Goal: Task Accomplishment & Management: Complete application form

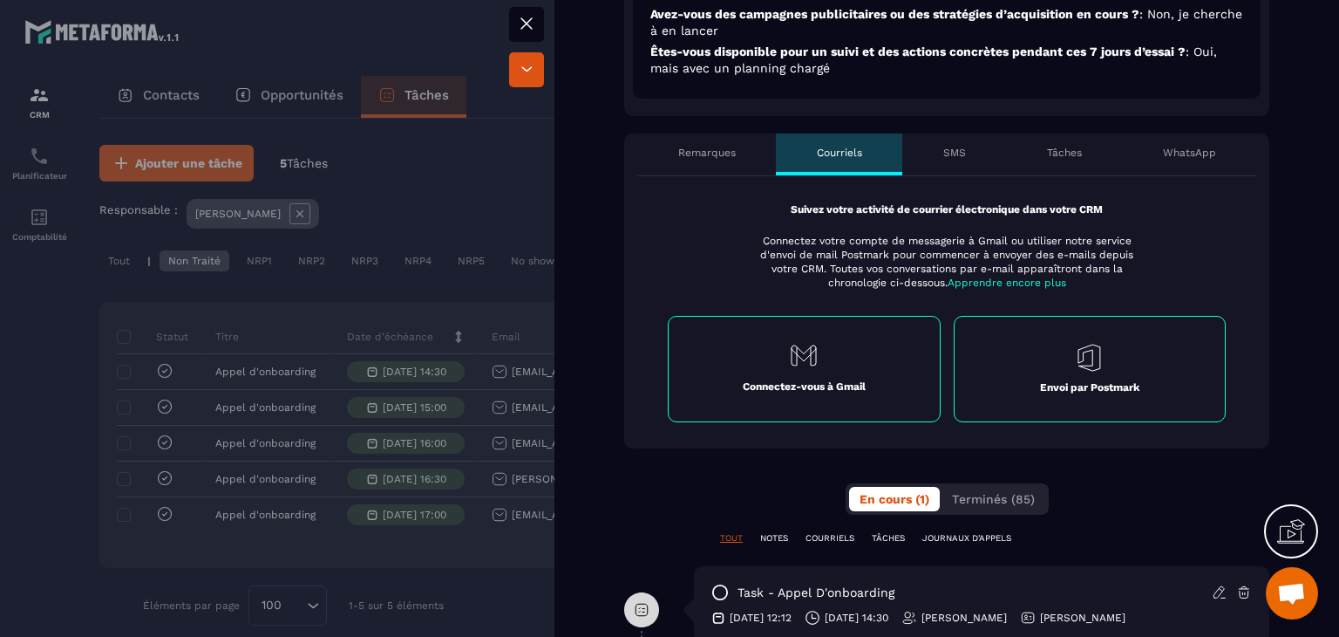
scroll to position [634, 0]
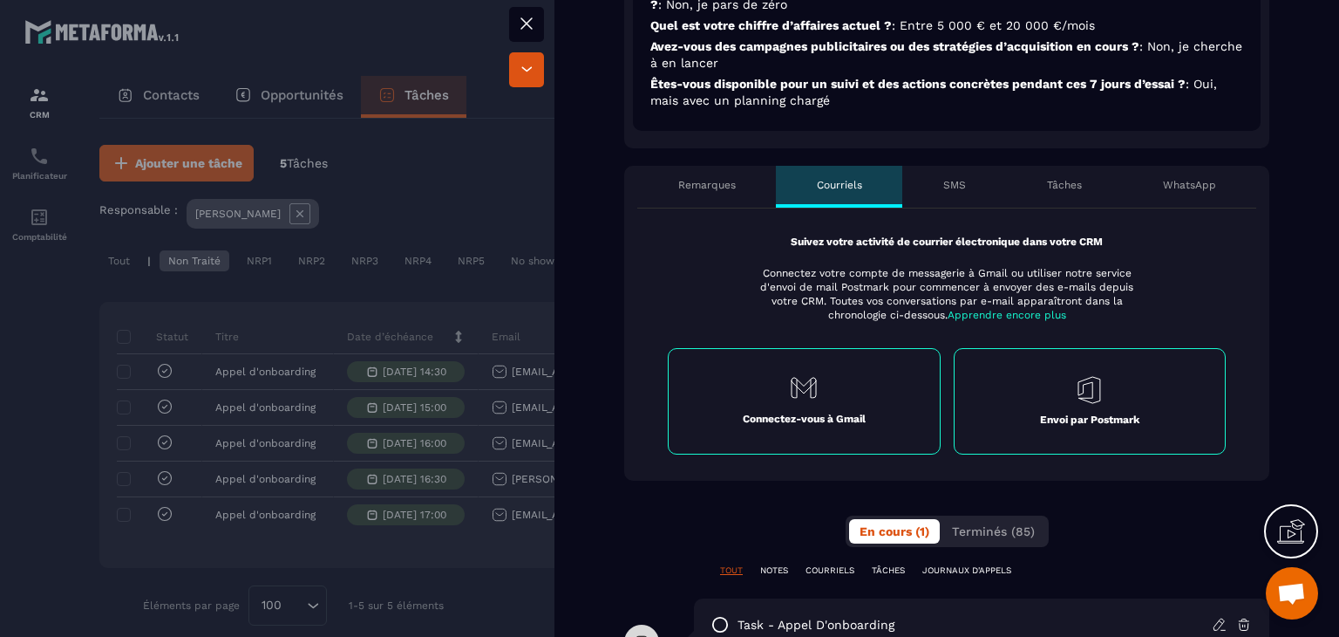
click at [926, 185] on div "SMS" at bounding box center [954, 187] width 104 height 42
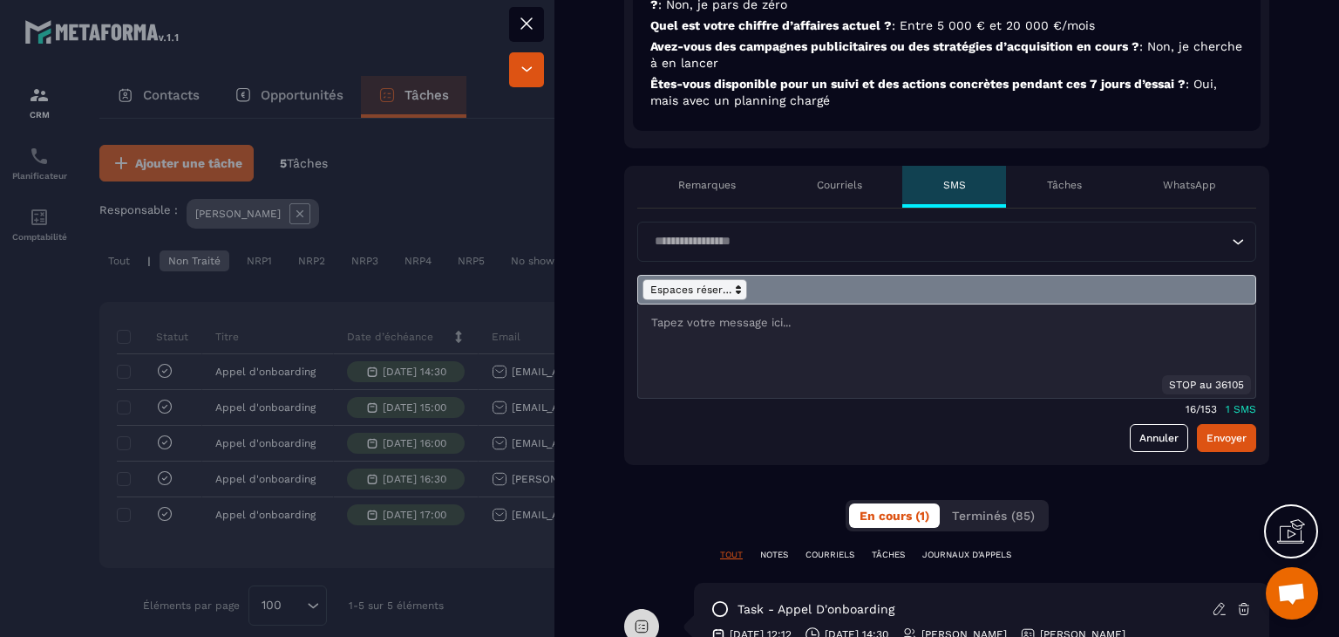
drag, startPoint x: 772, startPoint y: 361, endPoint x: 706, endPoint y: 286, distance: 99.5
click at [706, 286] on div "STOP au 36105" at bounding box center [946, 337] width 619 height 124
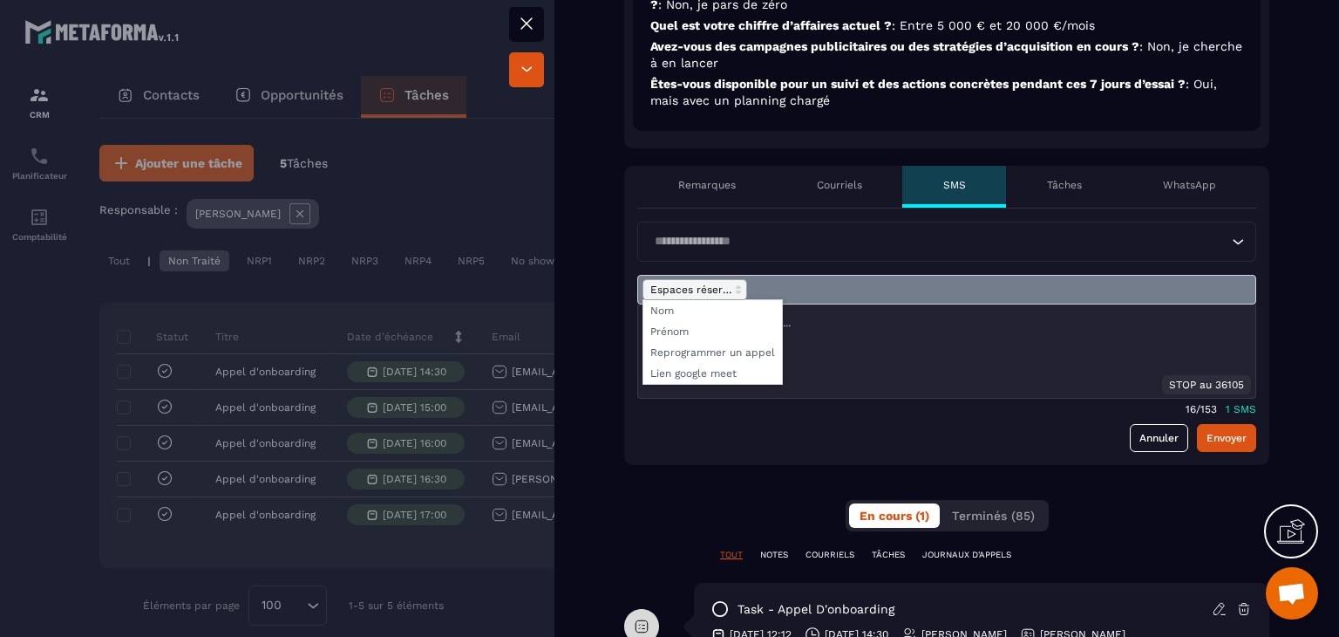
click at [706, 286] on span at bounding box center [695, 289] width 105 height 21
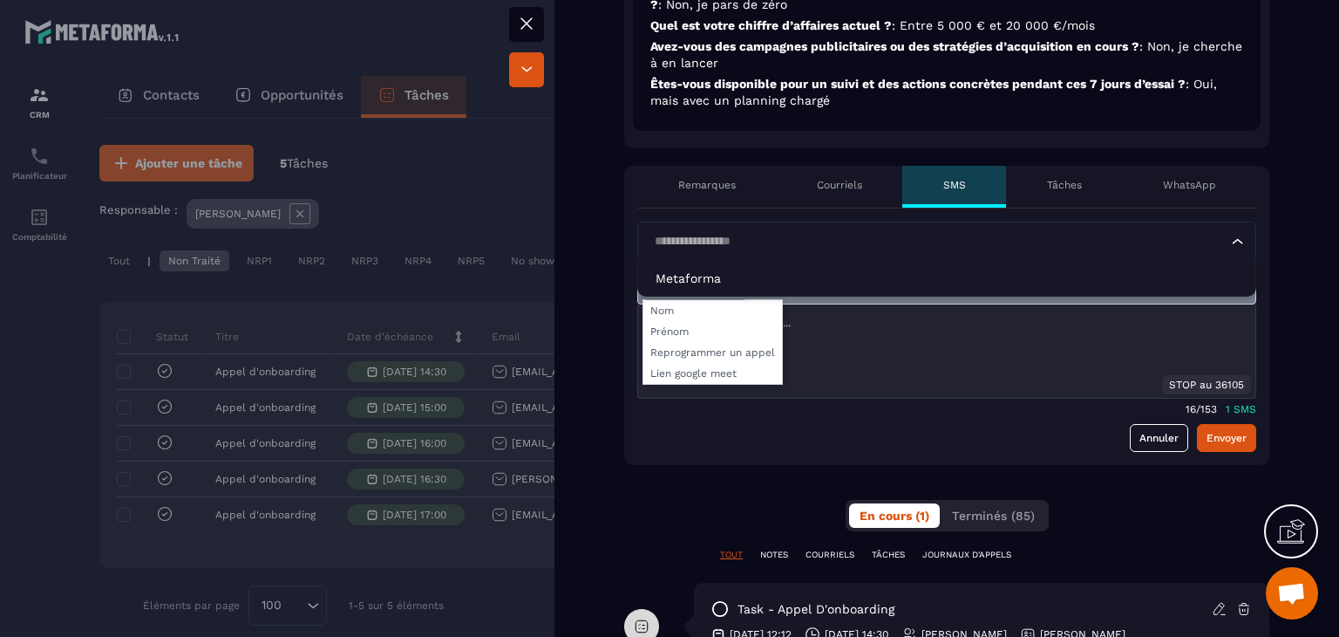
click at [801, 224] on div "Loading..." at bounding box center [946, 241] width 619 height 40
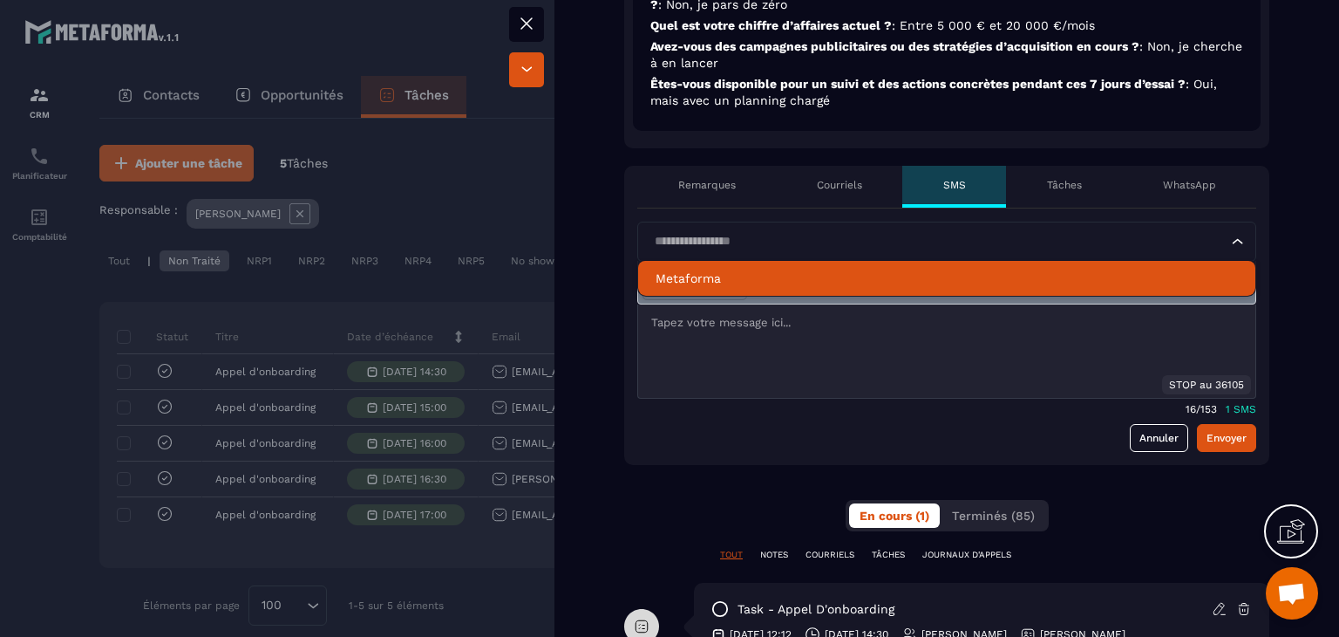
click at [741, 270] on p "Metaforma" at bounding box center [947, 277] width 582 height 17
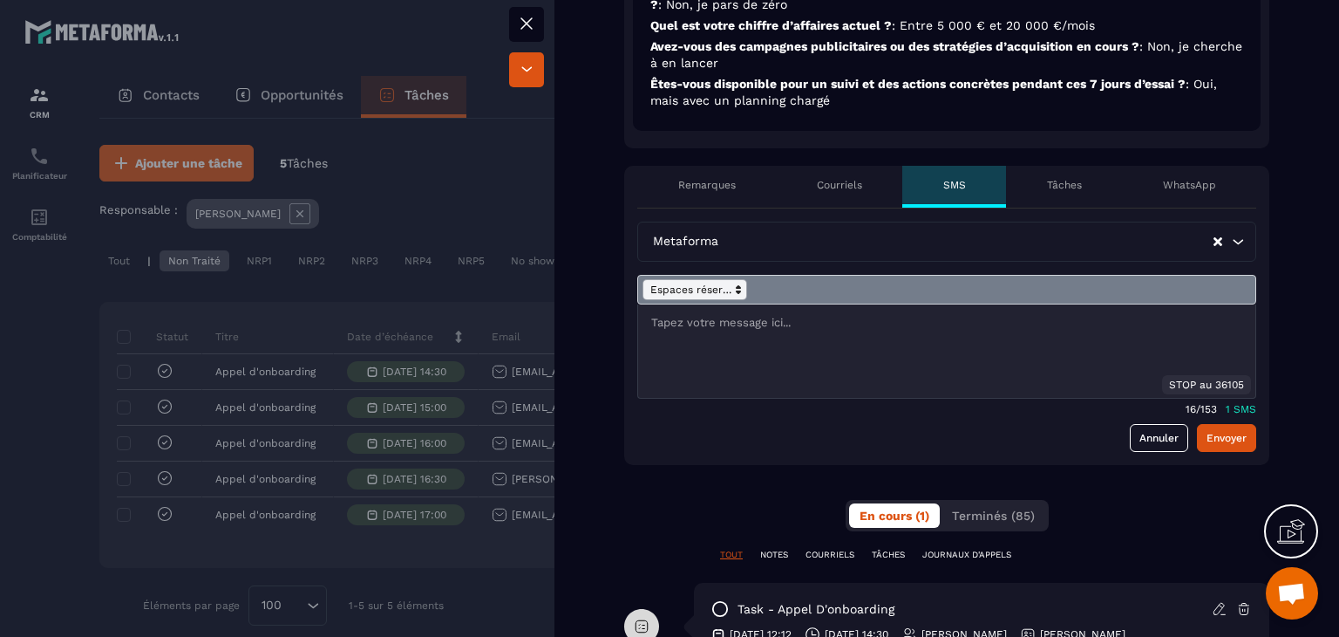
click at [714, 280] on span at bounding box center [695, 289] width 105 height 21
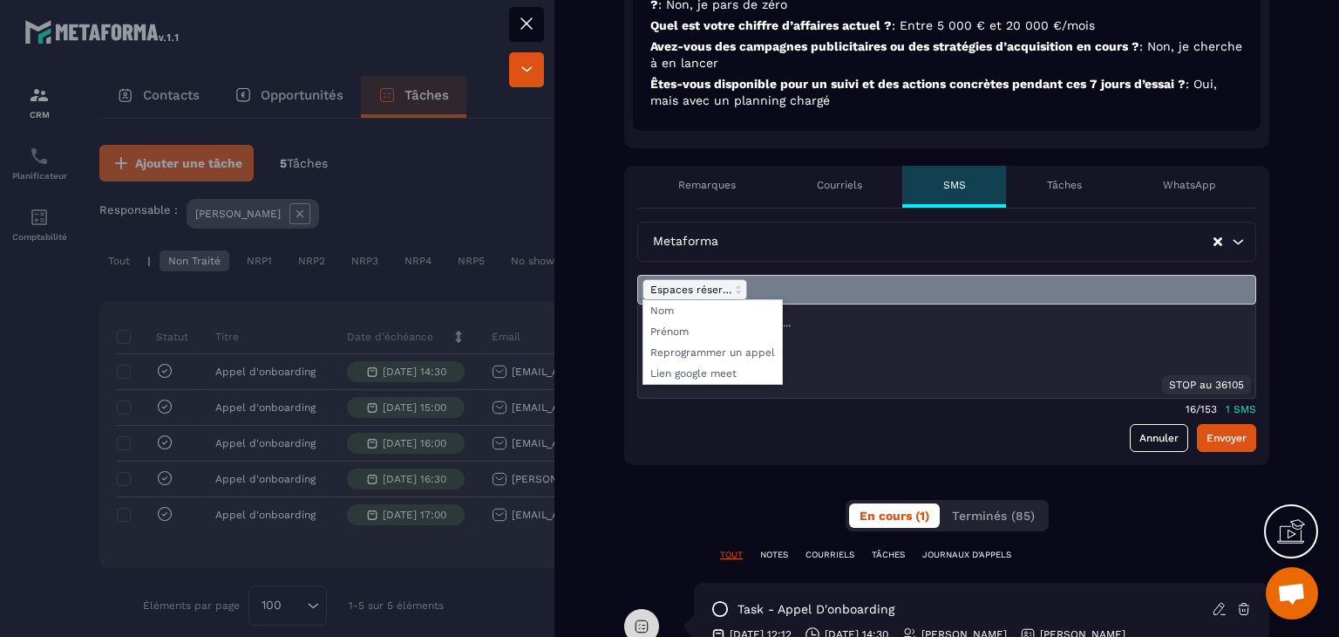
click at [743, 282] on icon at bounding box center [739, 290] width 16 height 16
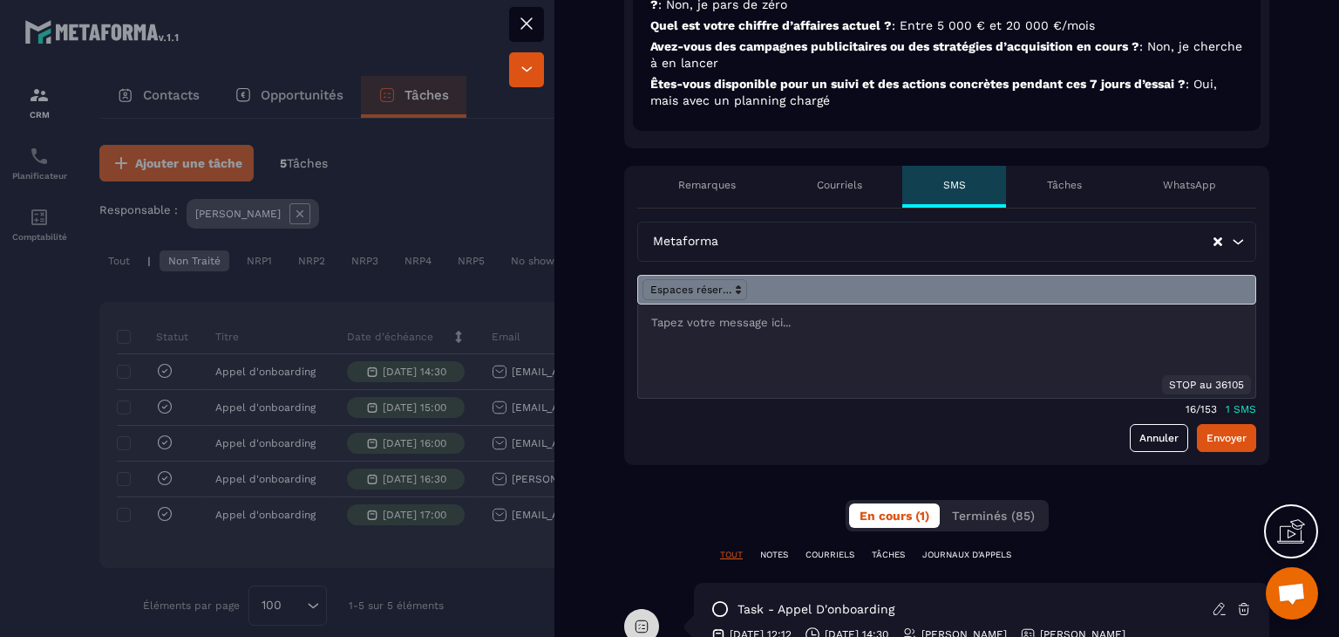
click at [732, 319] on p at bounding box center [946, 323] width 591 height 16
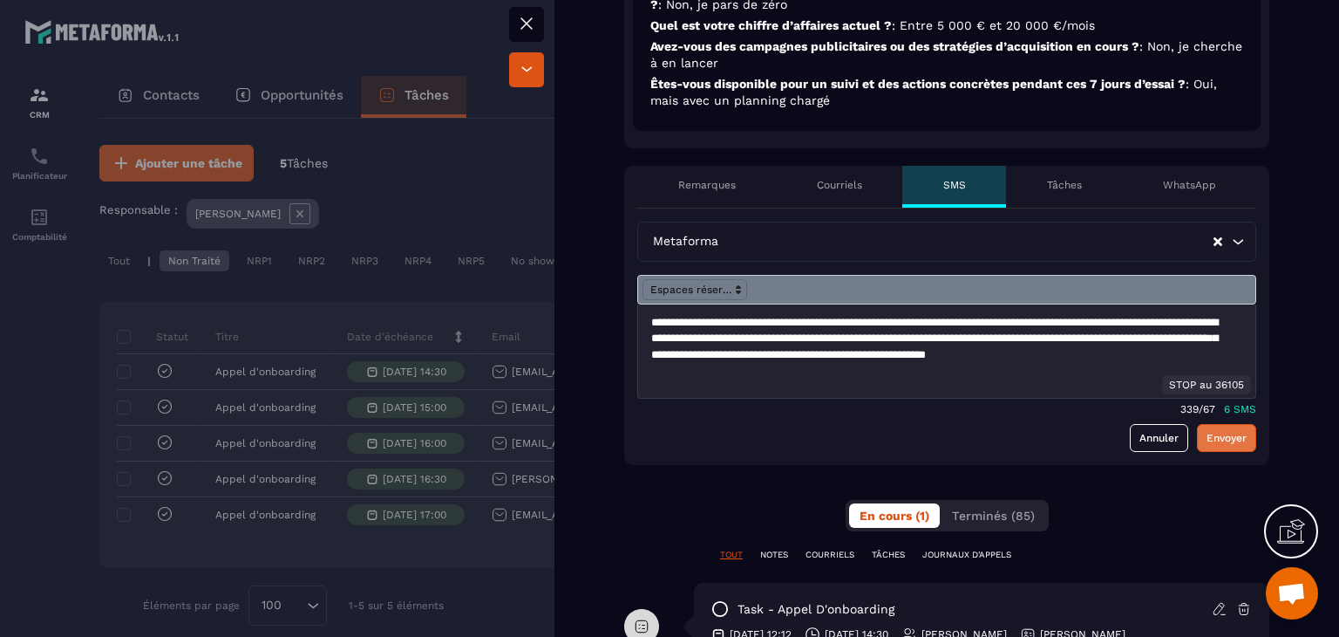
click at [1201, 430] on button "Envoyer" at bounding box center [1226, 438] width 59 height 28
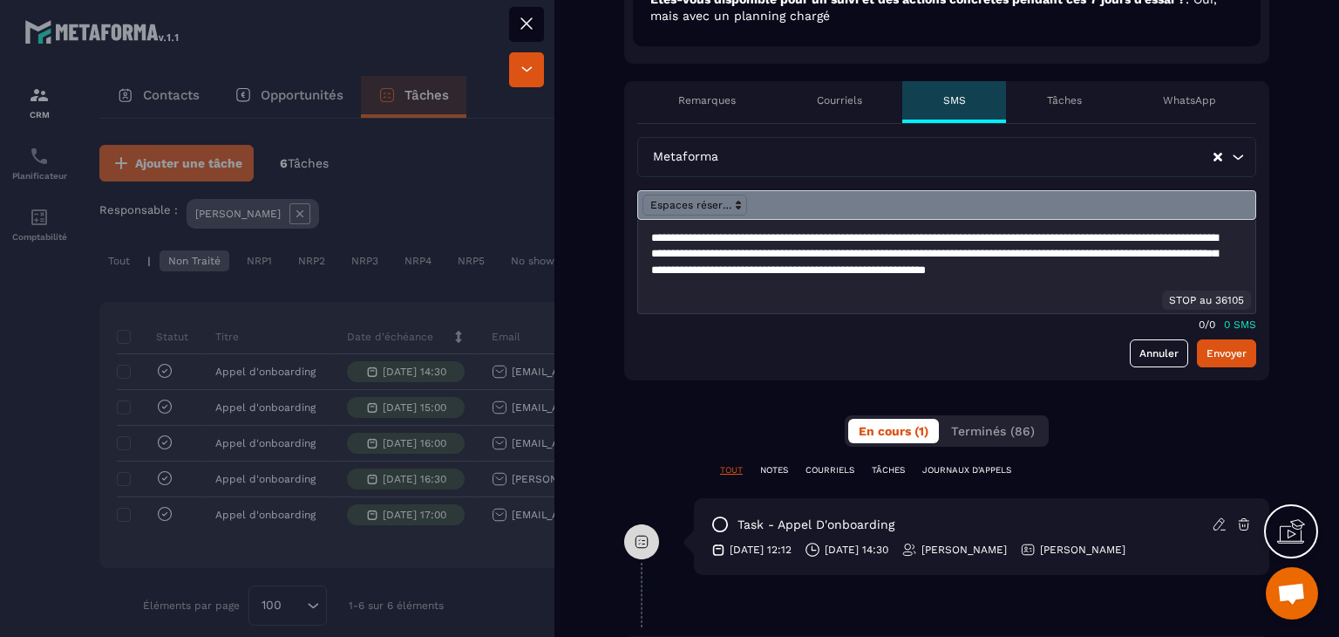
scroll to position [742, 0]
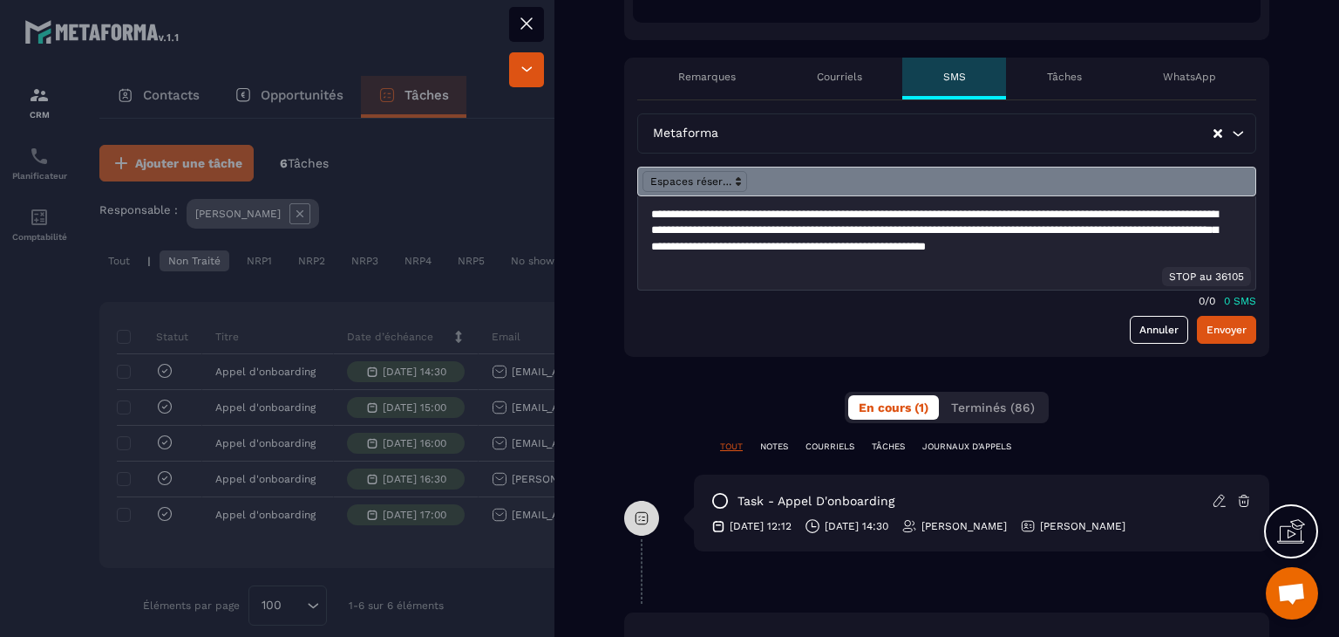
click at [889, 446] on p "TÂCHES" at bounding box center [888, 446] width 33 height 12
click at [957, 440] on p "JOURNAUX D'APPELS" at bounding box center [967, 446] width 89 height 12
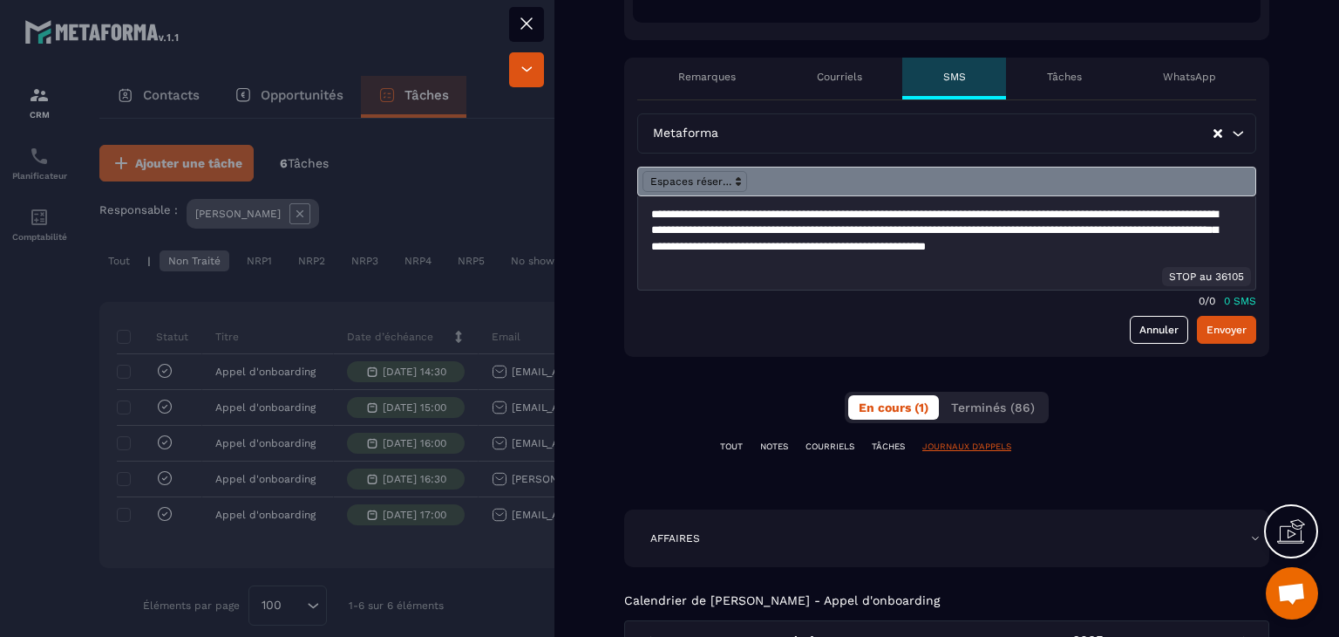
click at [727, 440] on p "TOUT" at bounding box center [731, 446] width 23 height 12
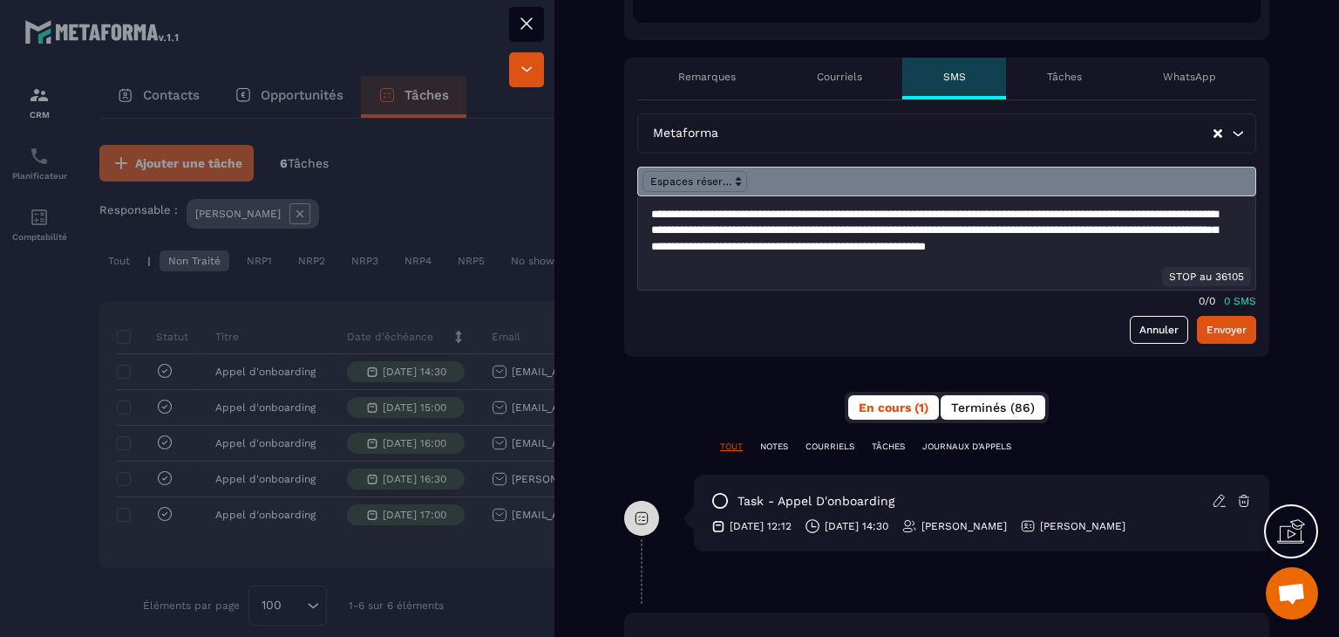
click at [970, 398] on button "Terminés (86)" at bounding box center [993, 407] width 105 height 24
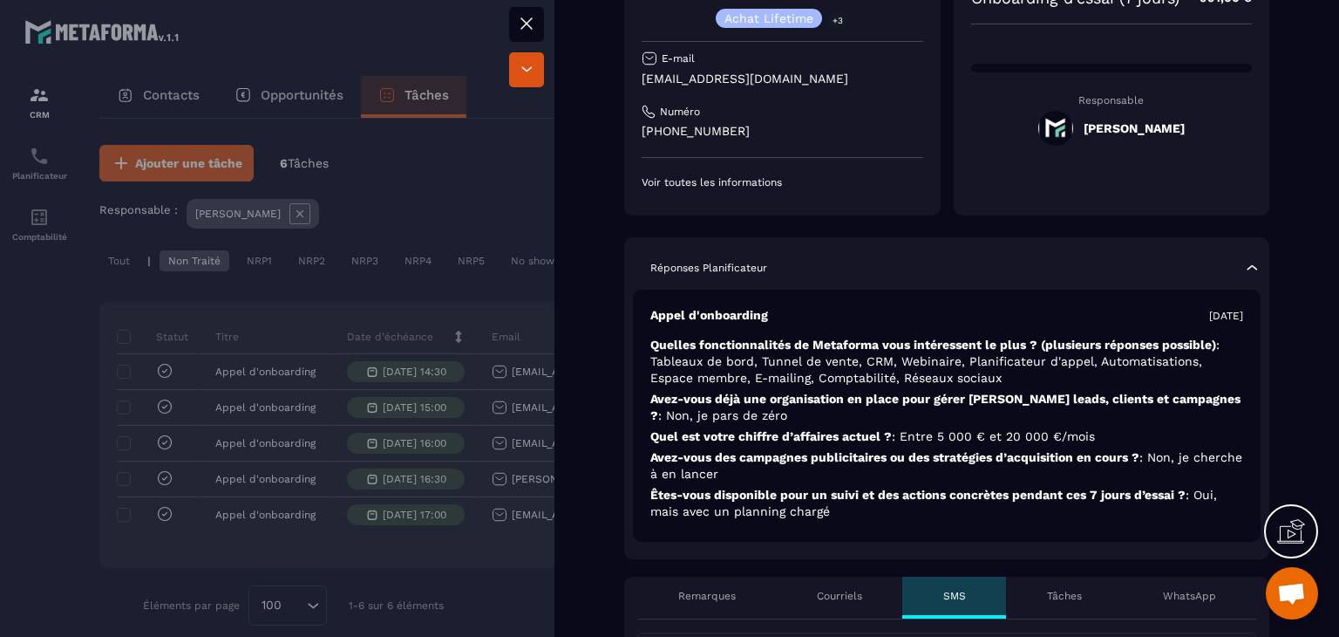
scroll to position [0, 0]
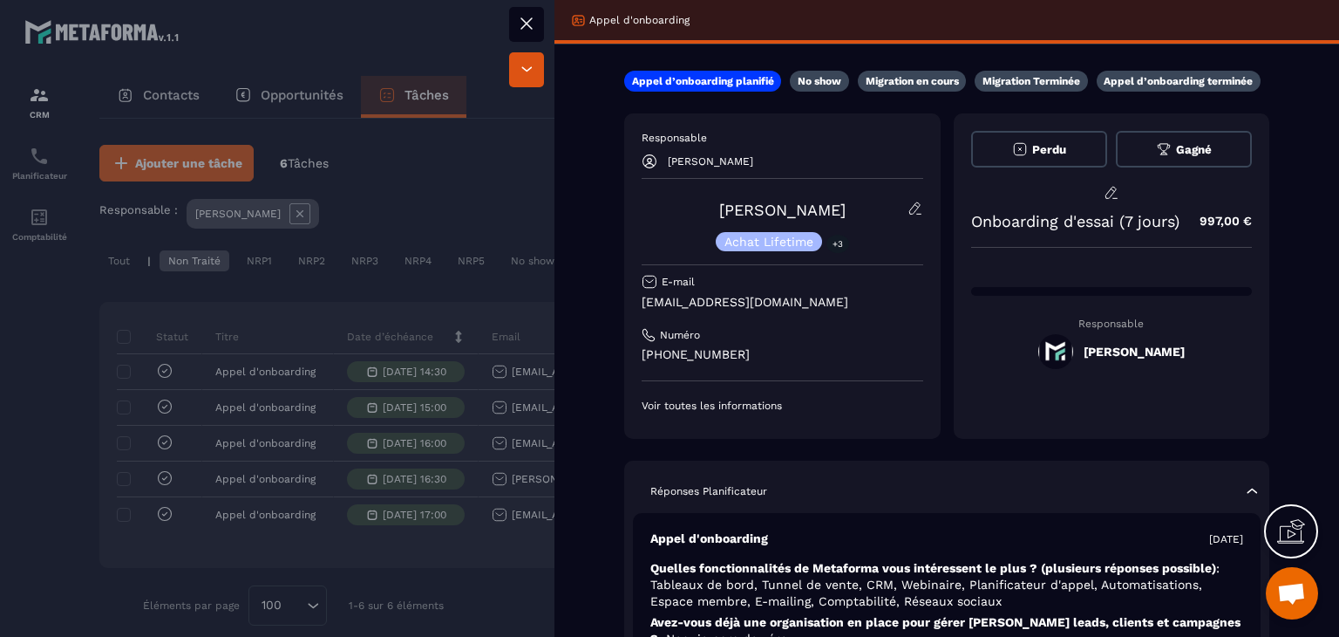
click at [444, 322] on div at bounding box center [669, 318] width 1339 height 637
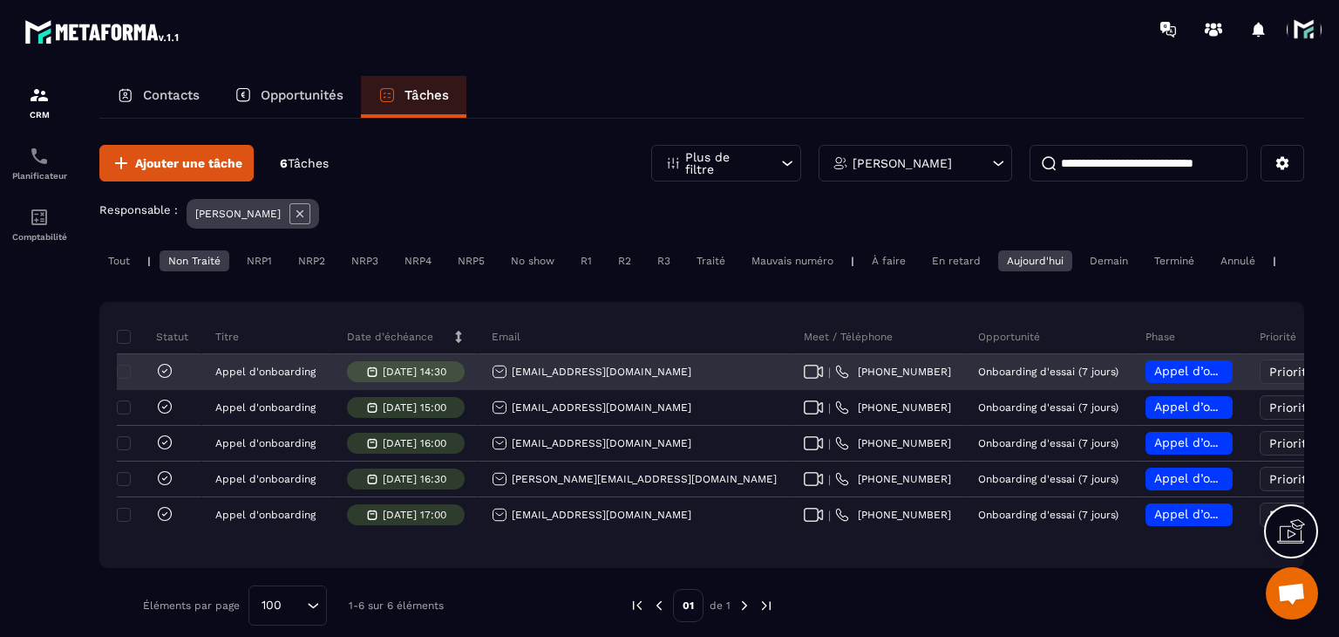
click at [1146, 378] on div "Appel d’onboarding planifié" at bounding box center [1189, 371] width 87 height 23
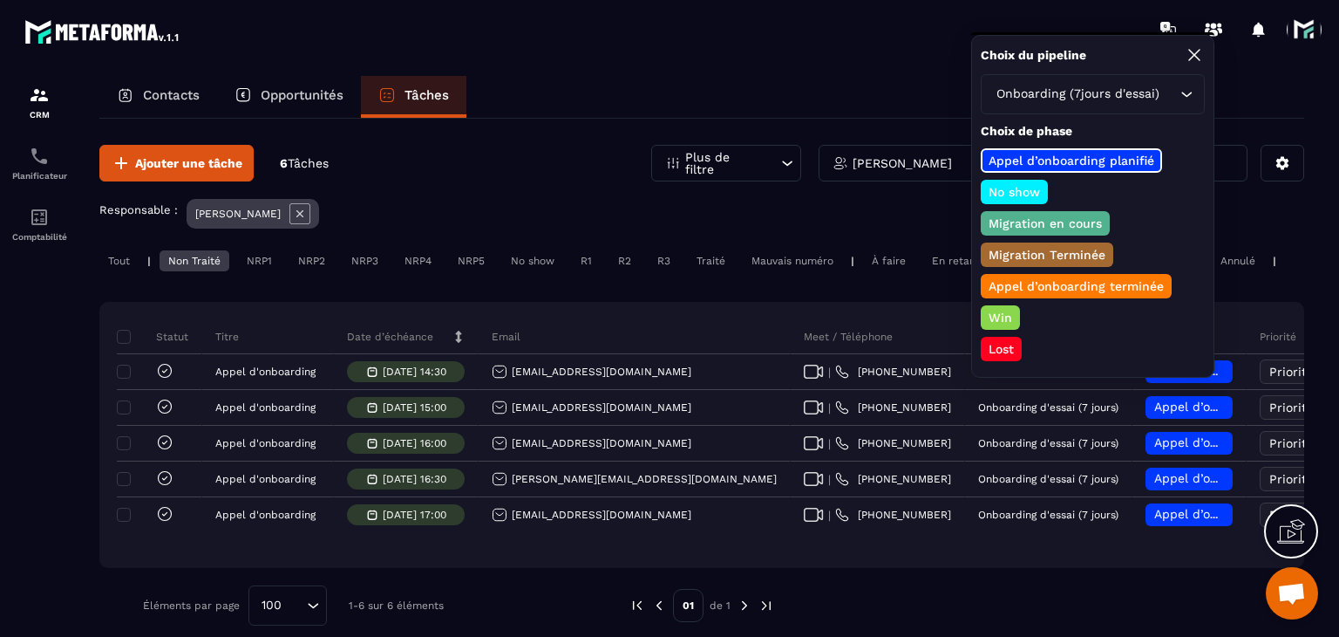
click at [1025, 188] on p "No show" at bounding box center [1014, 191] width 57 height 17
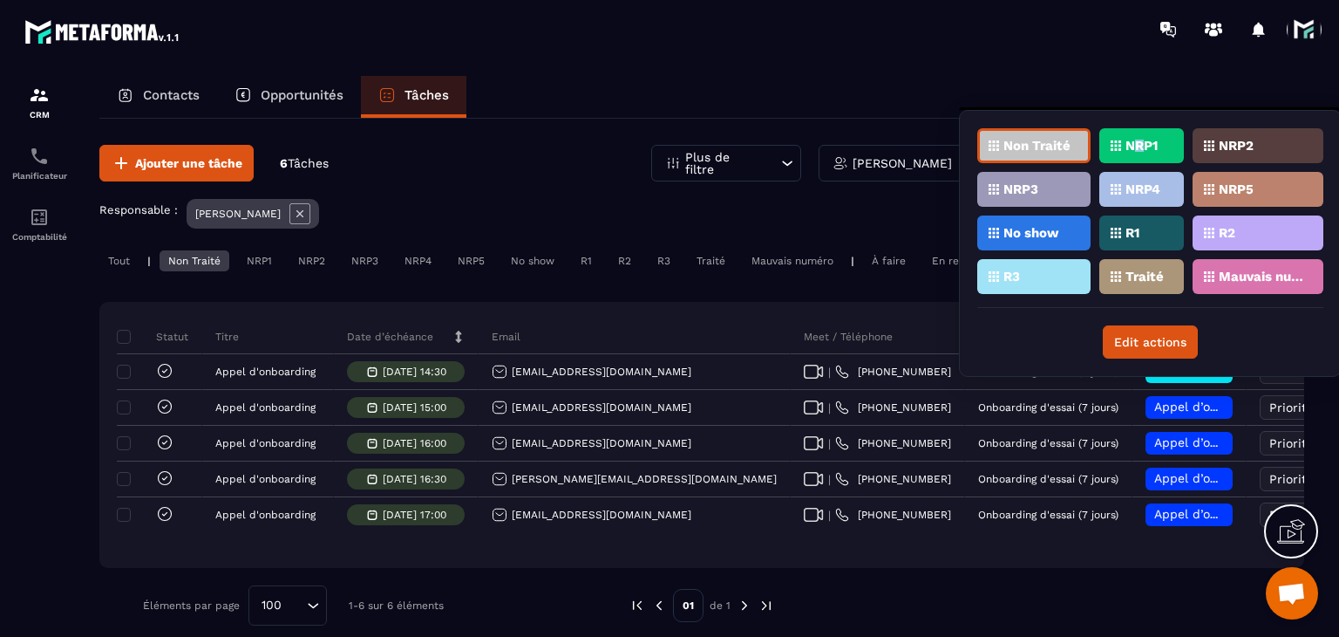
drag, startPoint x: 1141, startPoint y: 126, endPoint x: 1137, endPoint y: 144, distance: 18.8
click at [1137, 144] on div "Non Traité NRP1 NRP2 NRP3 NRP4 NRP5 No show R1 R2 R3 Traité Mauvais numéro Edit…" at bounding box center [1150, 243] width 383 height 267
click at [1137, 144] on p "NRP1" at bounding box center [1142, 146] width 32 height 12
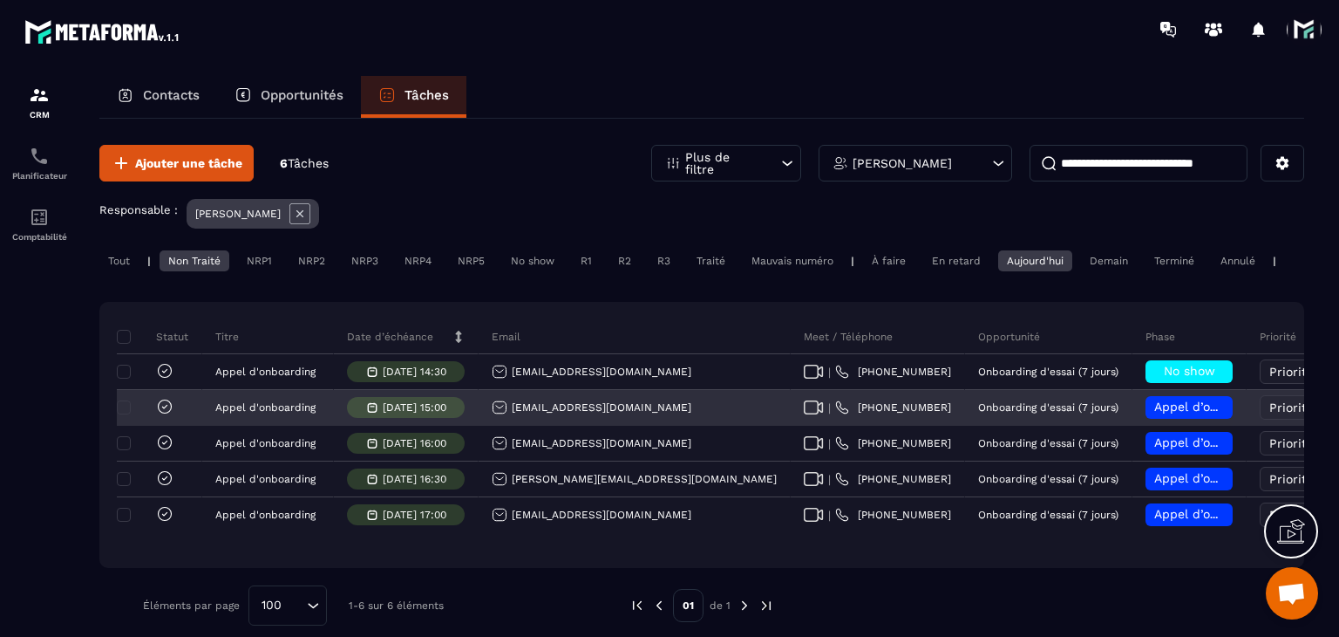
click at [602, 415] on div "[EMAIL_ADDRESS][DOMAIN_NAME]" at bounding box center [592, 407] width 200 height 16
